Goal: Transaction & Acquisition: Purchase product/service

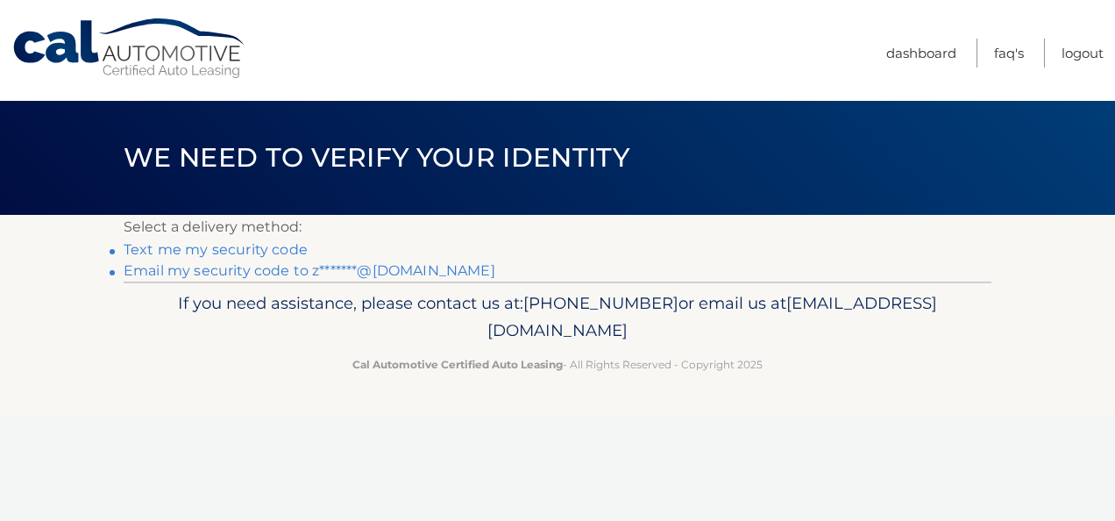
click at [184, 271] on link "Email my security code to z*******@[DOMAIN_NAME]" at bounding box center [310, 270] width 372 height 17
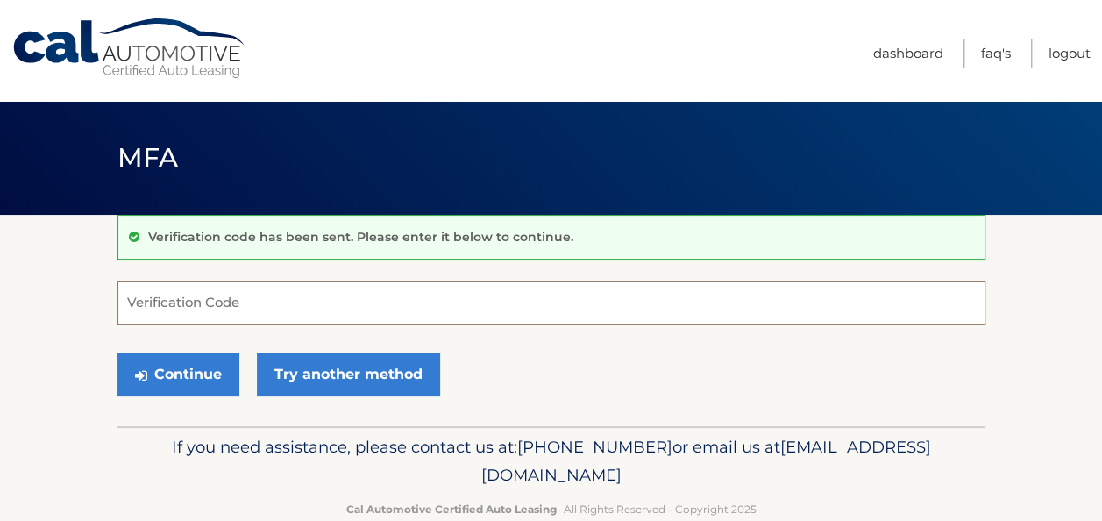
click at [198, 296] on input "Verification Code" at bounding box center [552, 303] width 868 height 44
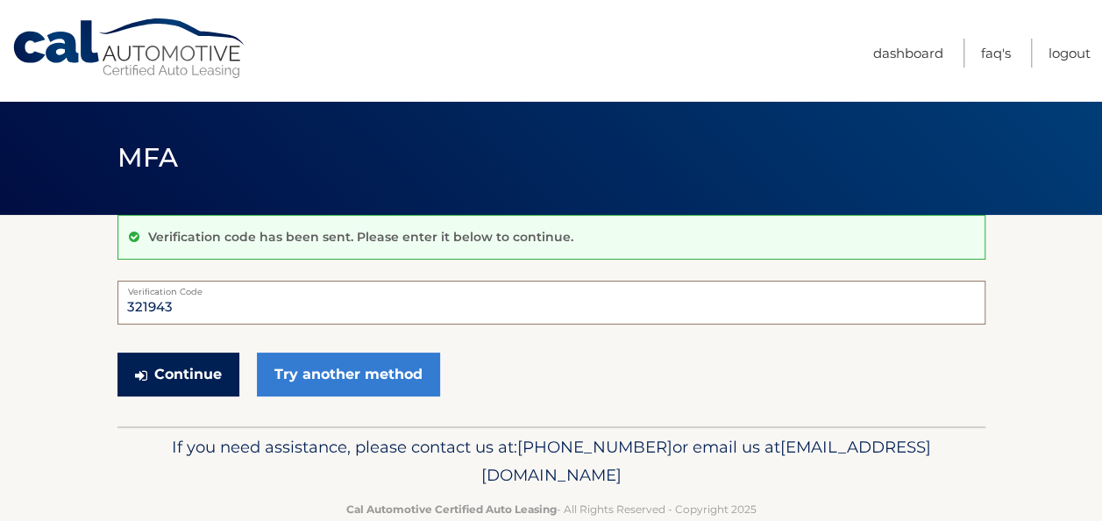
type input "321943"
click at [188, 381] on button "Continue" at bounding box center [179, 375] width 122 height 44
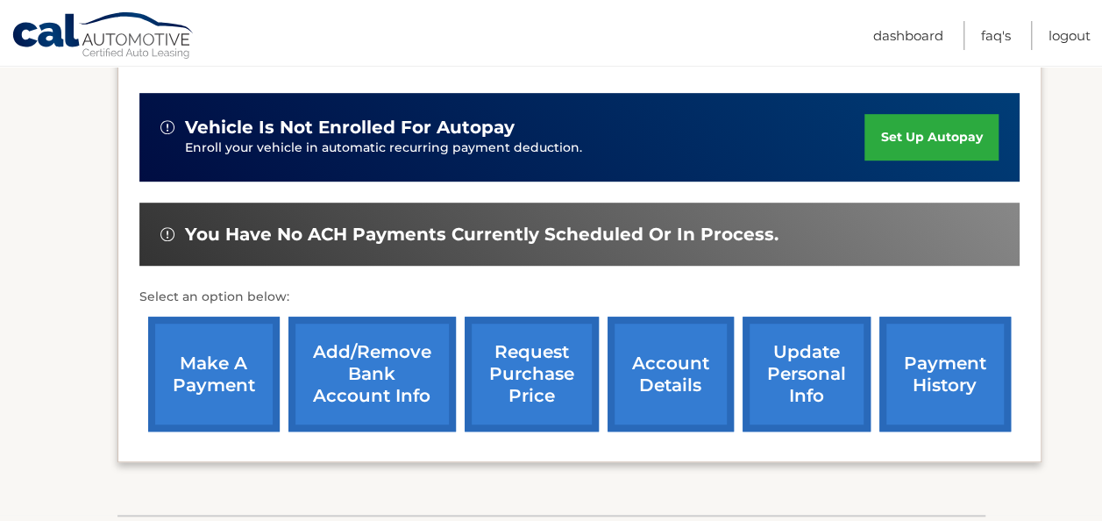
scroll to position [526, 0]
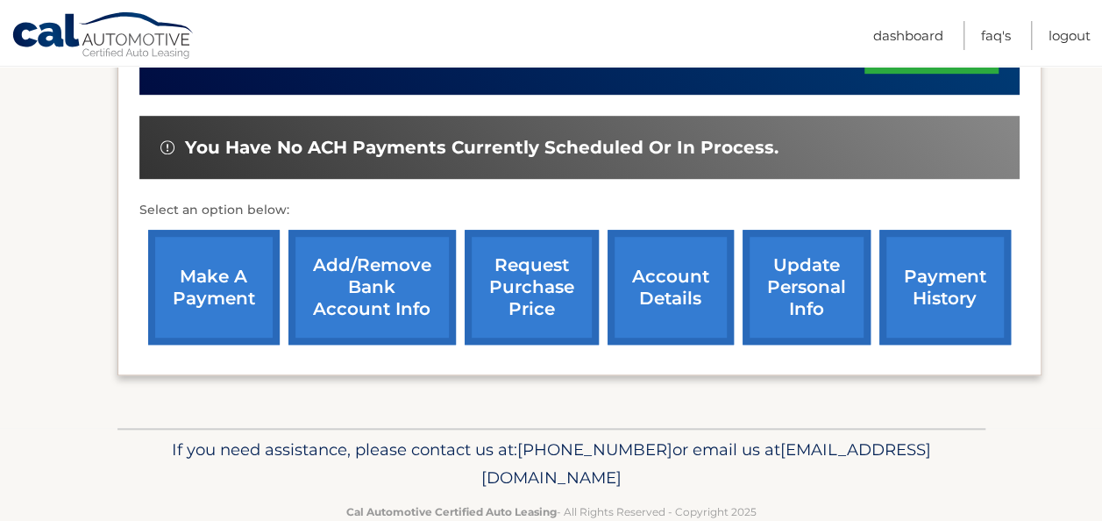
click at [213, 261] on link "make a payment" at bounding box center [214, 287] width 132 height 115
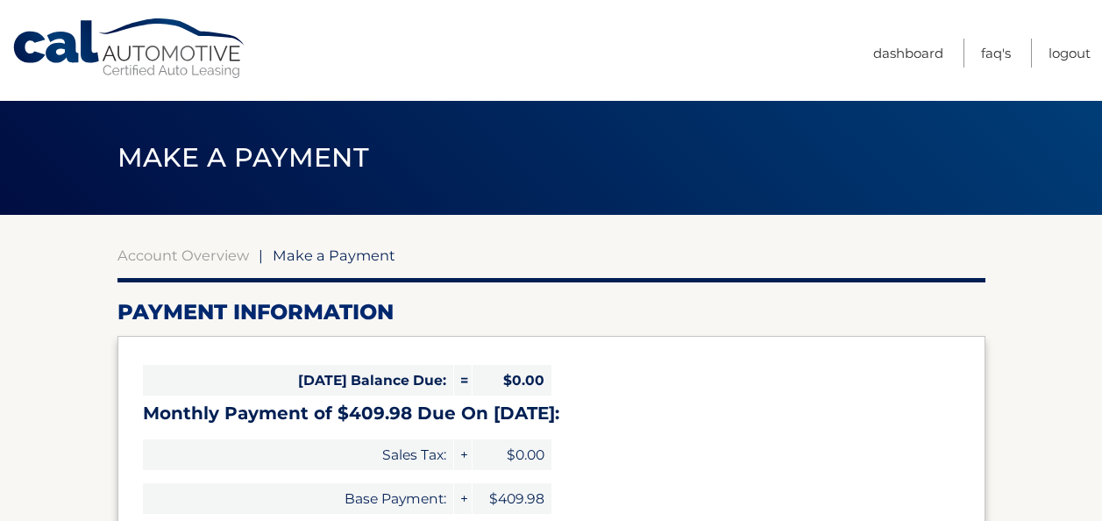
select select "YTljOGI0NjItMTlmNi00MGFiLTk0MDMtOWJhMDNmMDY3ODEy"
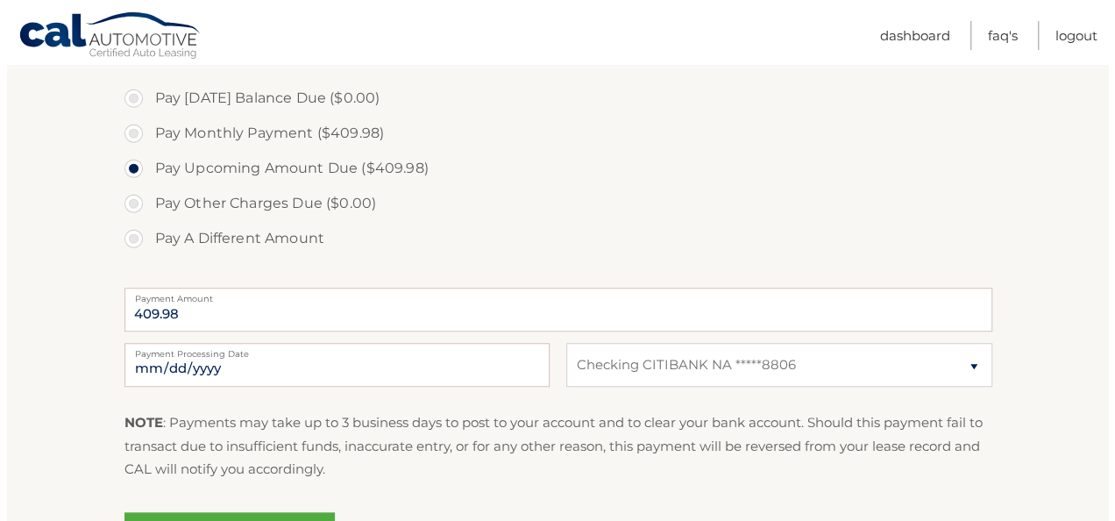
scroll to position [614, 0]
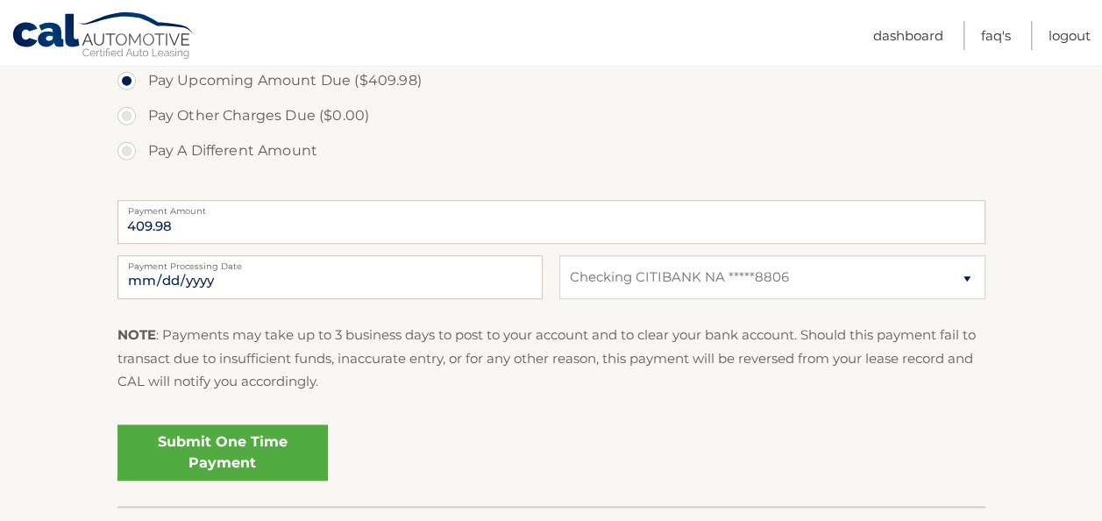
click at [197, 452] on link "Submit One Time Payment" at bounding box center [223, 452] width 210 height 56
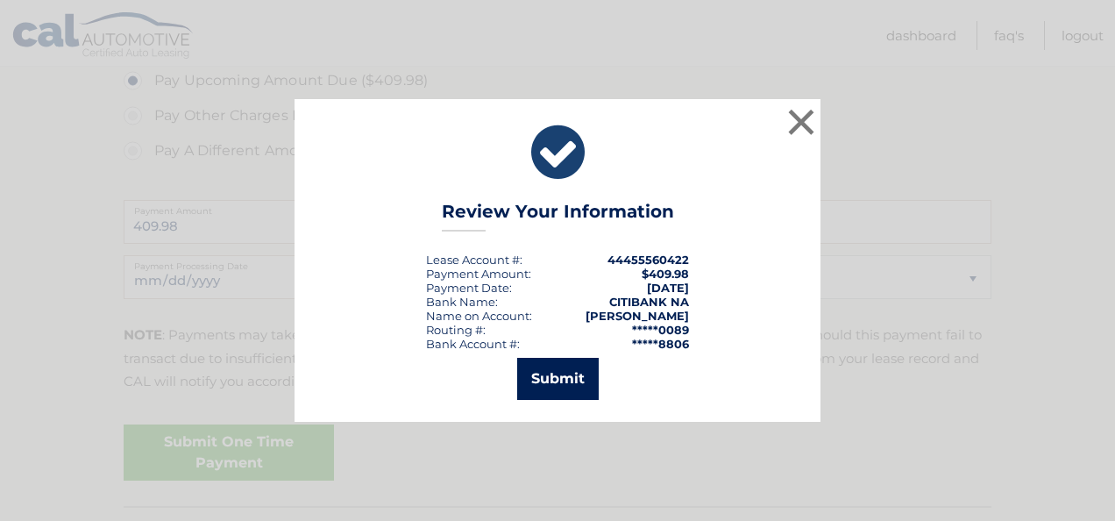
click at [562, 380] on button "Submit" at bounding box center [558, 379] width 82 height 42
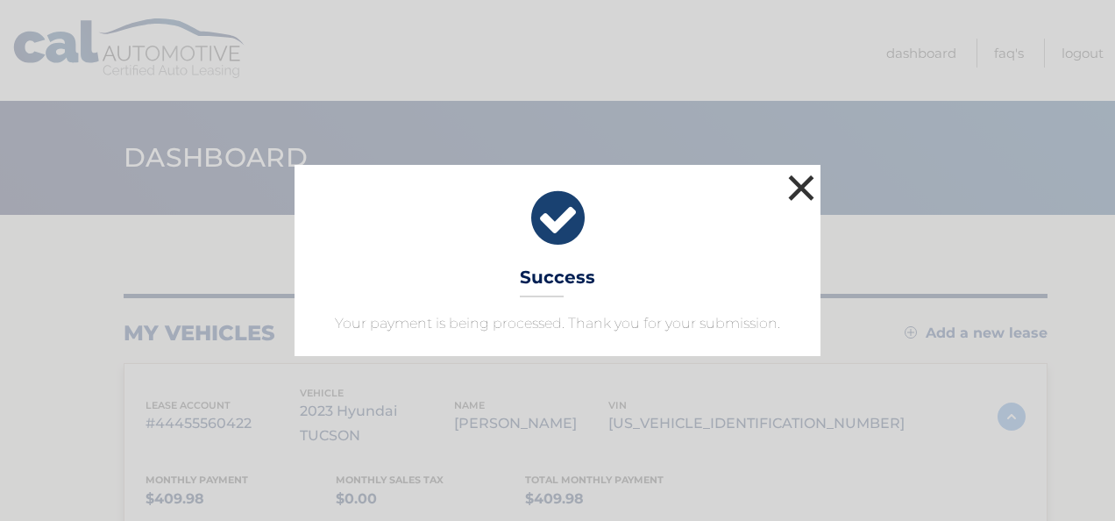
click at [801, 188] on button "×" at bounding box center [801, 187] width 35 height 35
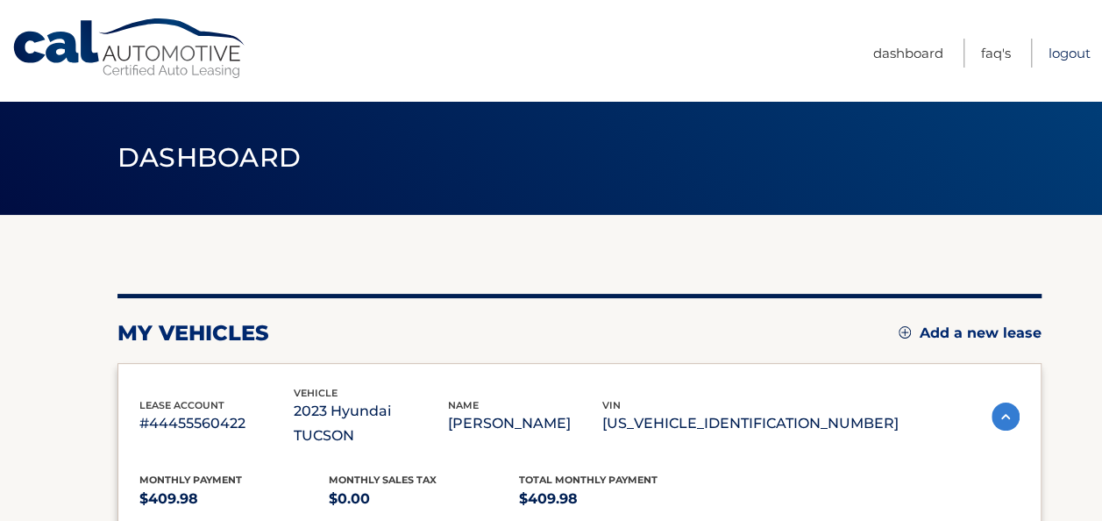
click at [1080, 47] on link "Logout" at bounding box center [1070, 53] width 42 height 29
